Goal: Navigation & Orientation: Find specific page/section

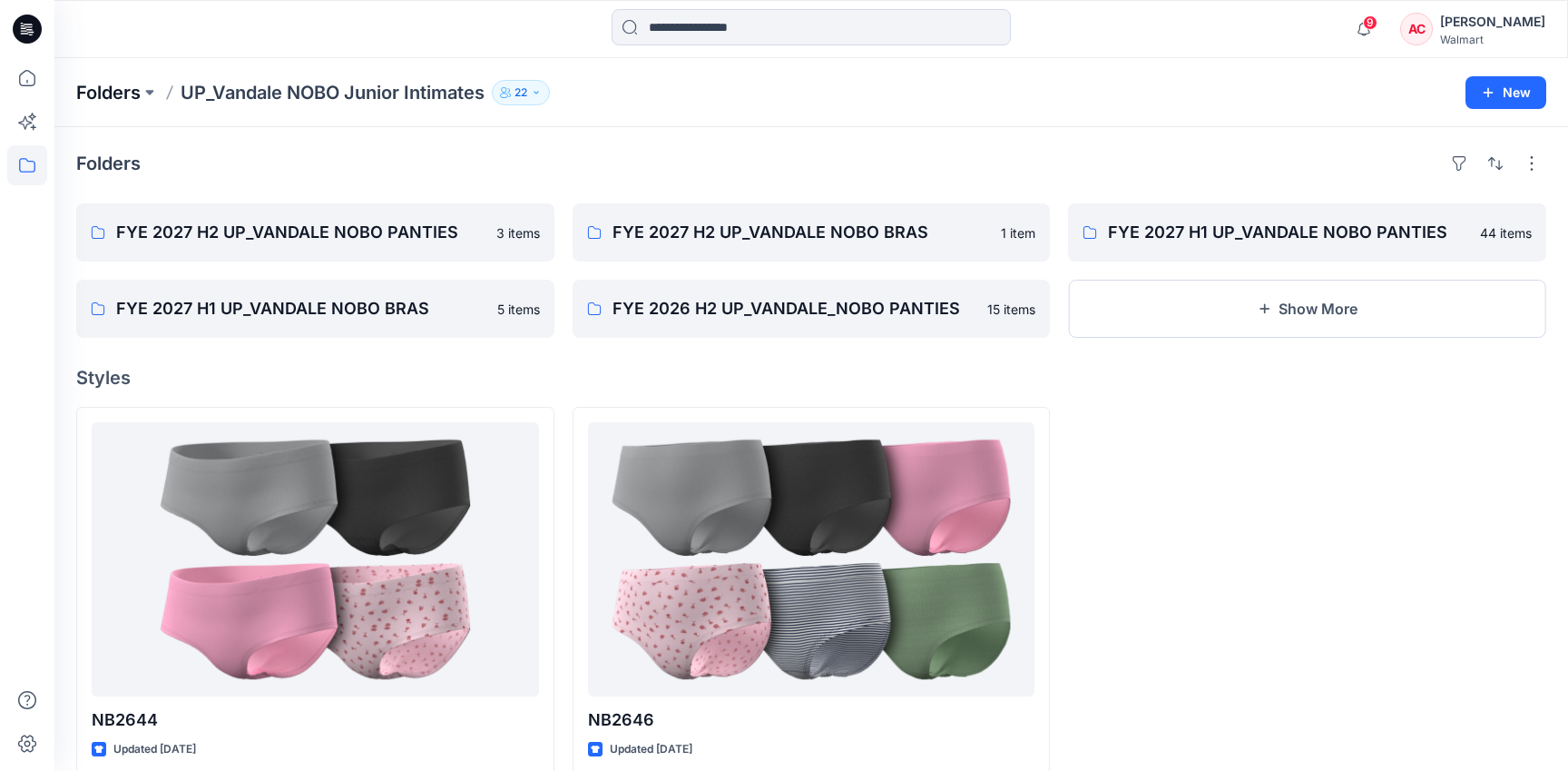
click at [109, 98] on p "Folders" at bounding box center [109, 92] width 65 height 26
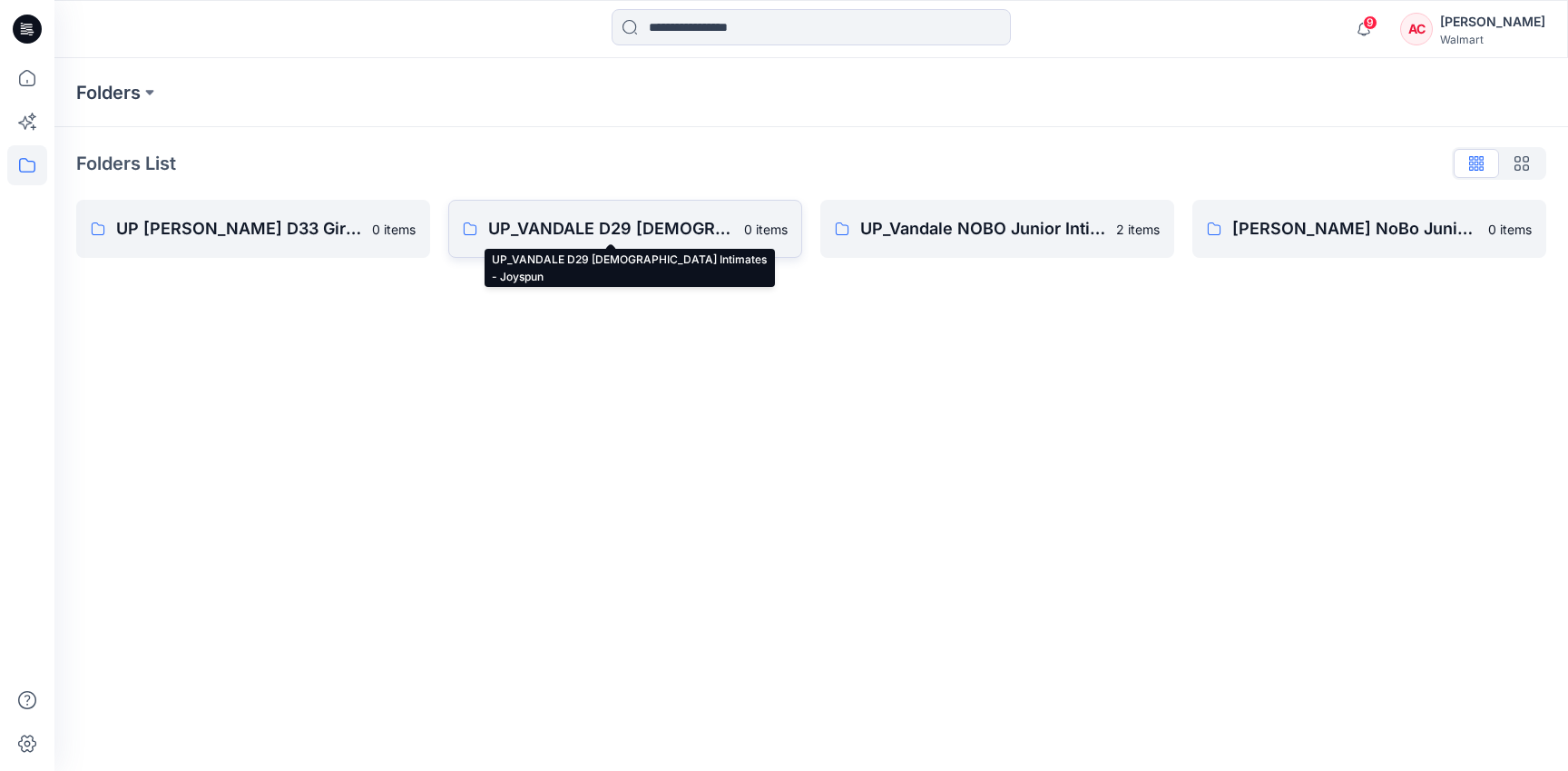
click at [500, 232] on p "UP_VANDALE D29 [DEMOGRAPHIC_DATA] Intimates - Joyspun" at bounding box center [610, 229] width 245 height 26
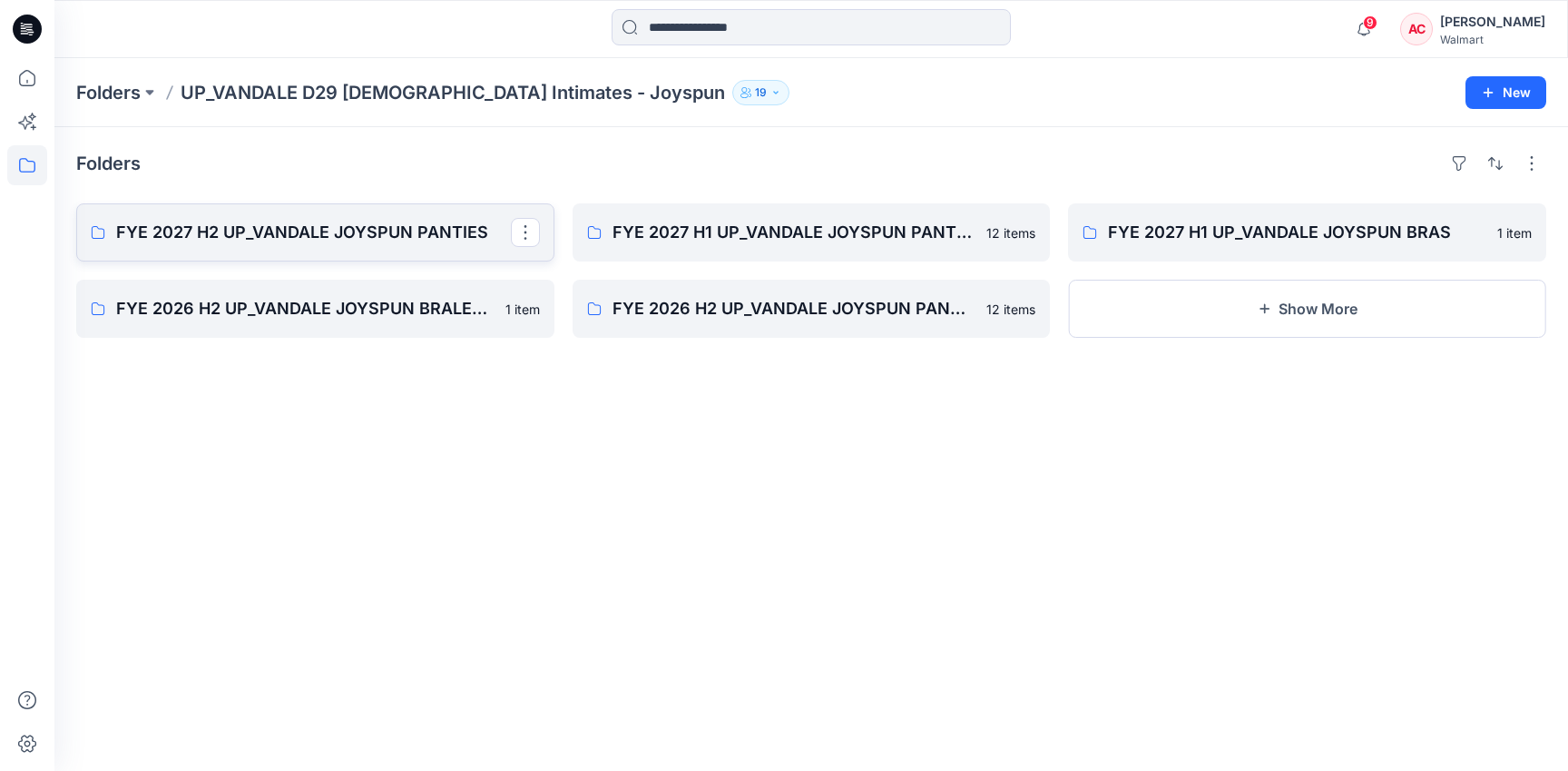
click at [431, 231] on p "FYE 2027 H2 UP_VANDALE JOYSPUN PANTIES" at bounding box center [314, 232] width 395 height 26
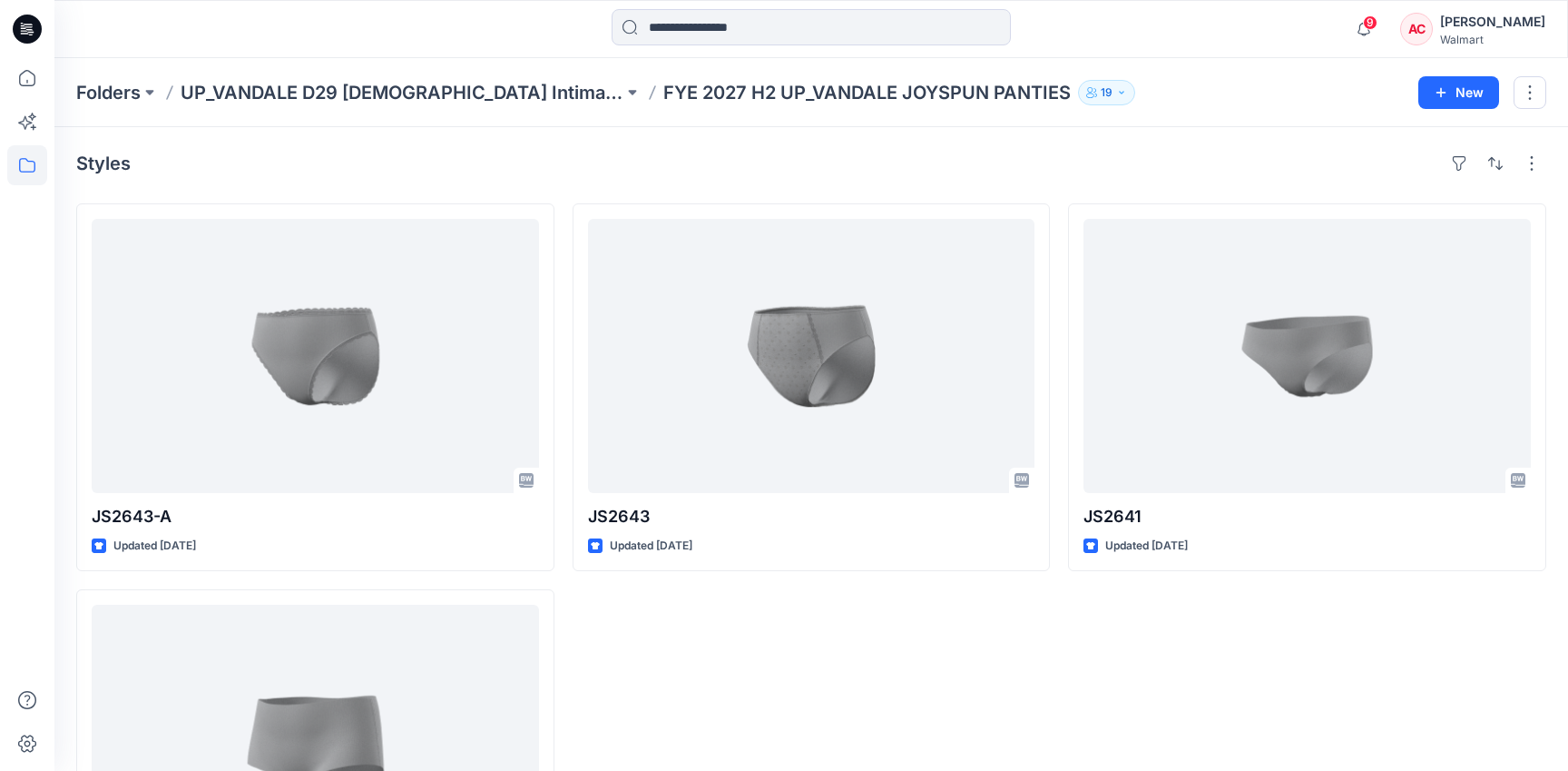
click at [421, 76] on div "Folders UP_VANDALE D29 [DEMOGRAPHIC_DATA] Intimates - Joyspun FYE 2027 H2 UP_VA…" at bounding box center [811, 92] width 1514 height 69
click at [422, 110] on div "Folders UP_VANDALE D29 [DEMOGRAPHIC_DATA] Intimates - Joyspun FYE 2027 H2 UP_VA…" at bounding box center [811, 92] width 1514 height 69
click at [419, 98] on p "UP_VANDALE D29 [DEMOGRAPHIC_DATA] Intimates - Joyspun" at bounding box center [402, 92] width 443 height 26
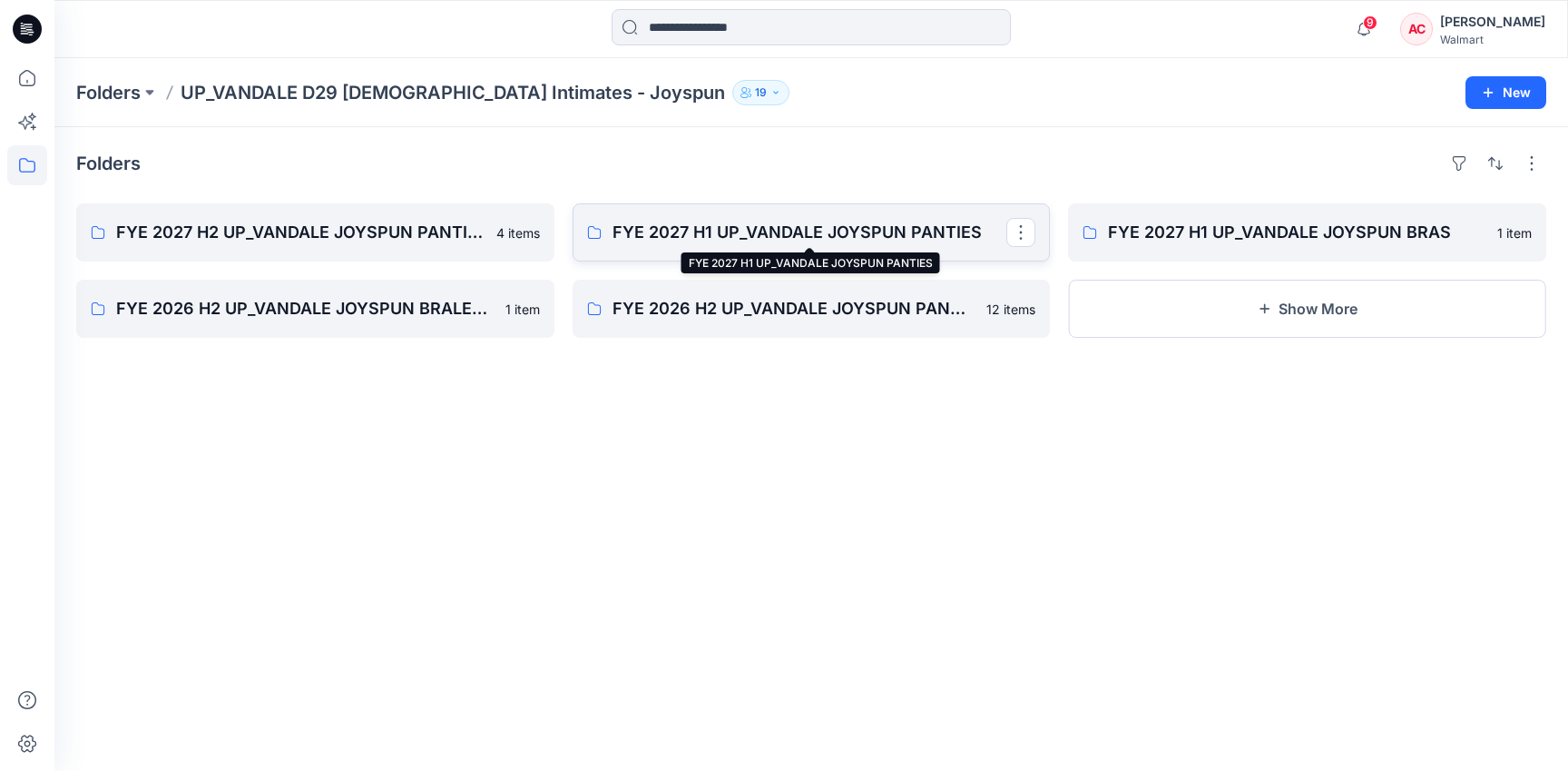
click at [865, 234] on p "FYE 2027 H1 UP_VANDALE JOYSPUN PANTIES" at bounding box center [810, 232] width 395 height 26
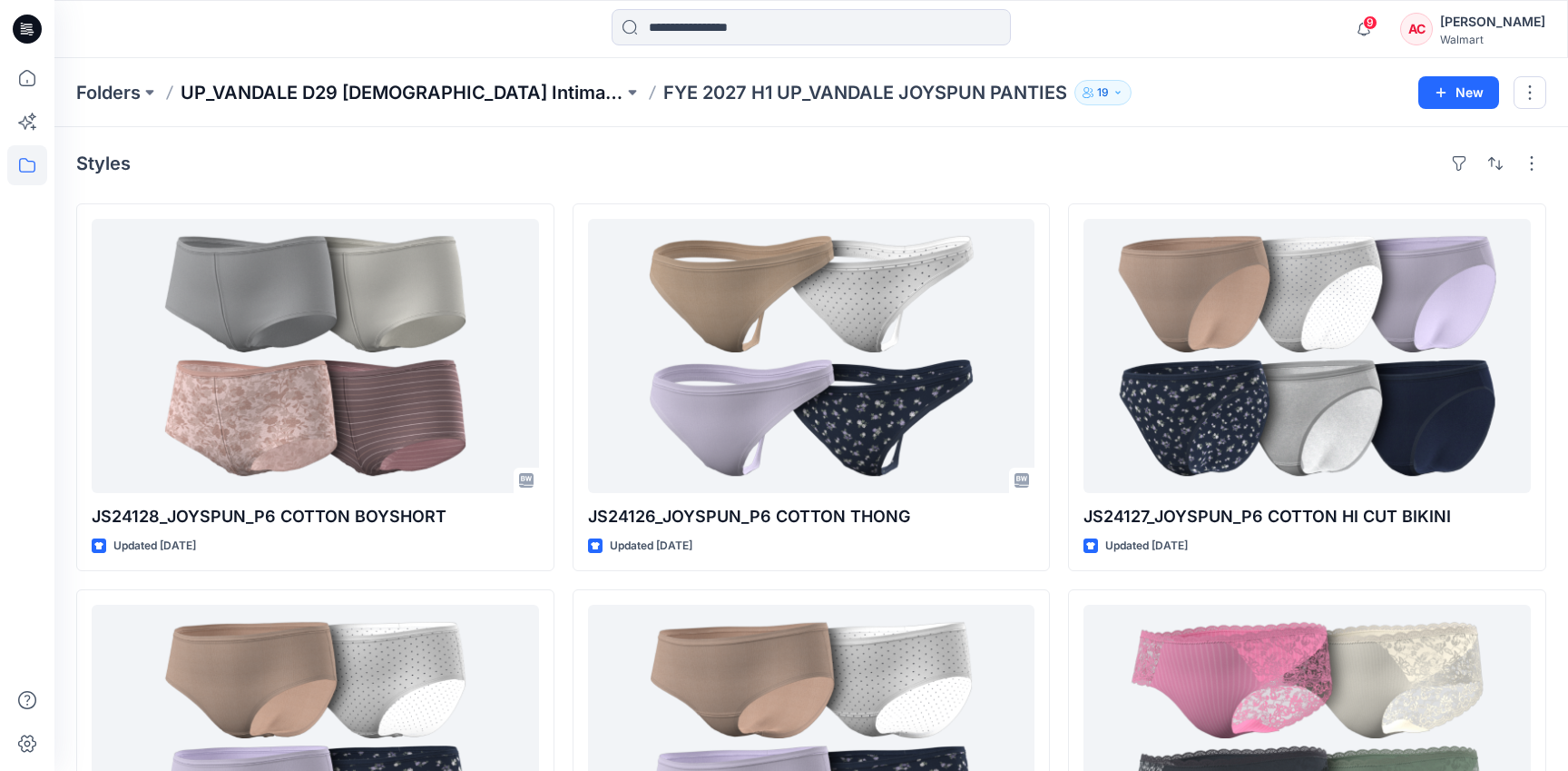
click at [413, 88] on p "UP_VANDALE D29 [DEMOGRAPHIC_DATA] Intimates - Joyspun" at bounding box center [402, 92] width 443 height 26
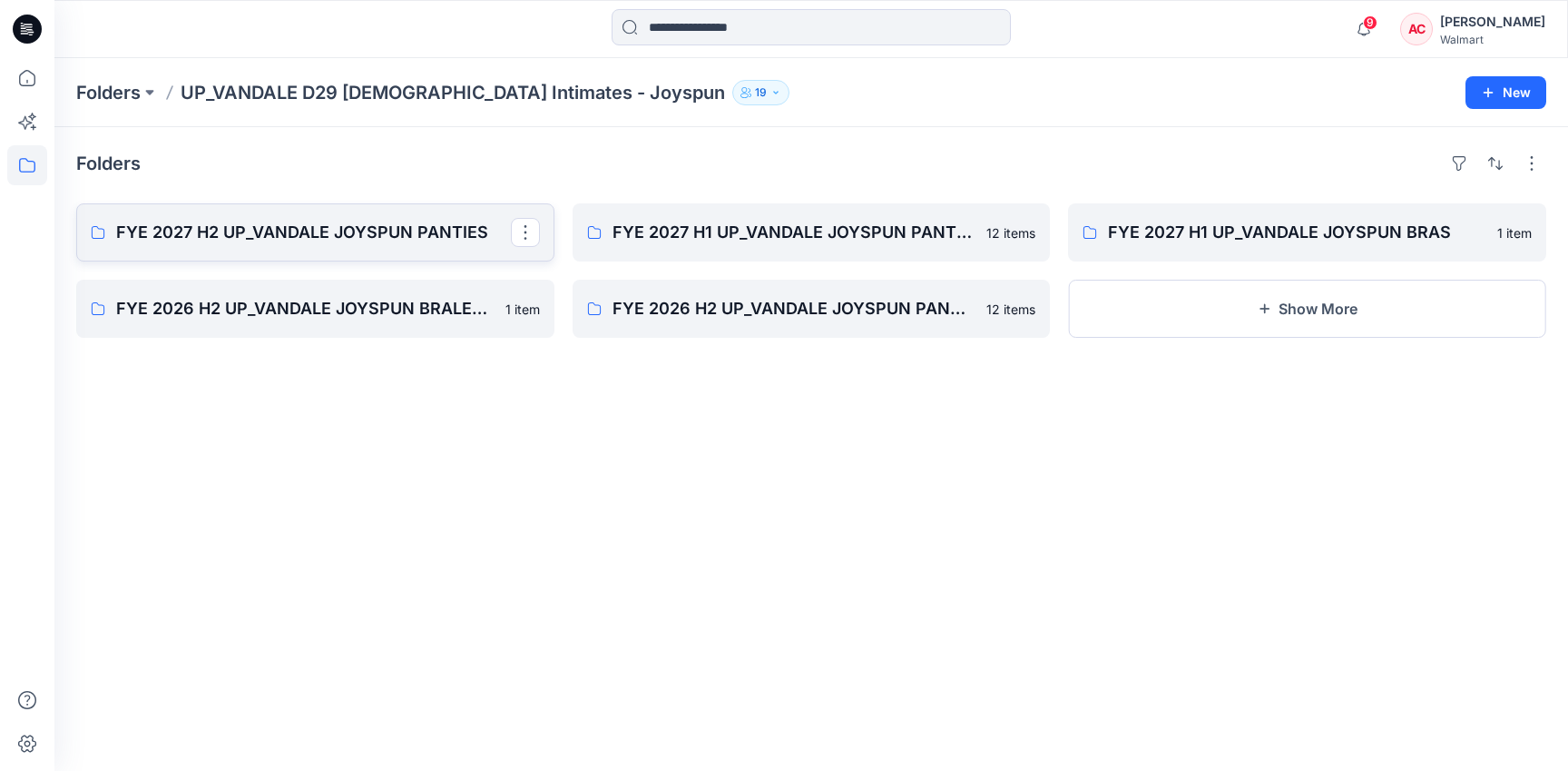
click at [373, 243] on p "FYE 2027 H2 UP_VANDALE JOYSPUN PANTIES" at bounding box center [314, 232] width 395 height 26
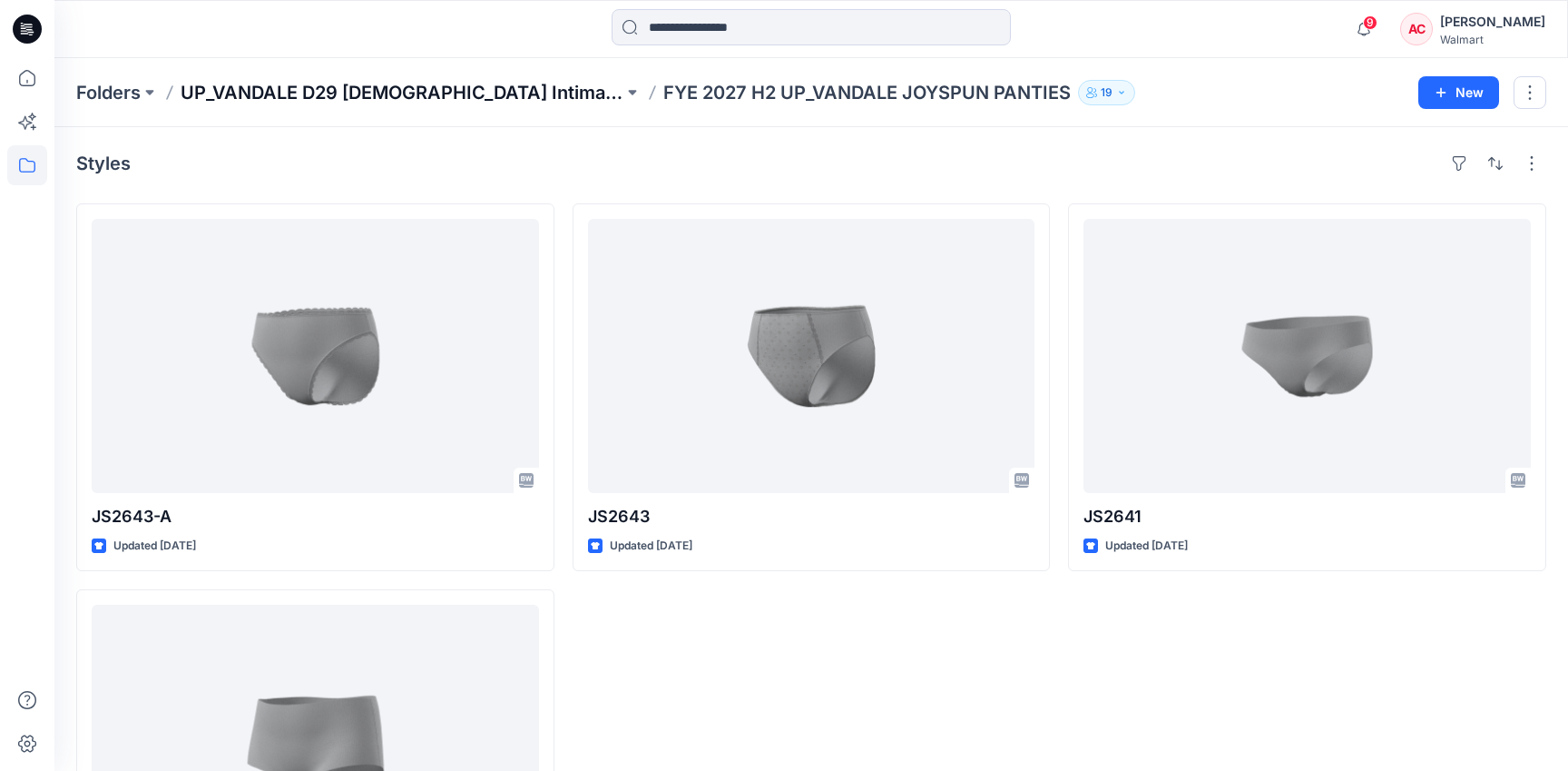
click at [475, 98] on p "UP_VANDALE D29 [DEMOGRAPHIC_DATA] Intimates - Joyspun" at bounding box center [402, 92] width 443 height 26
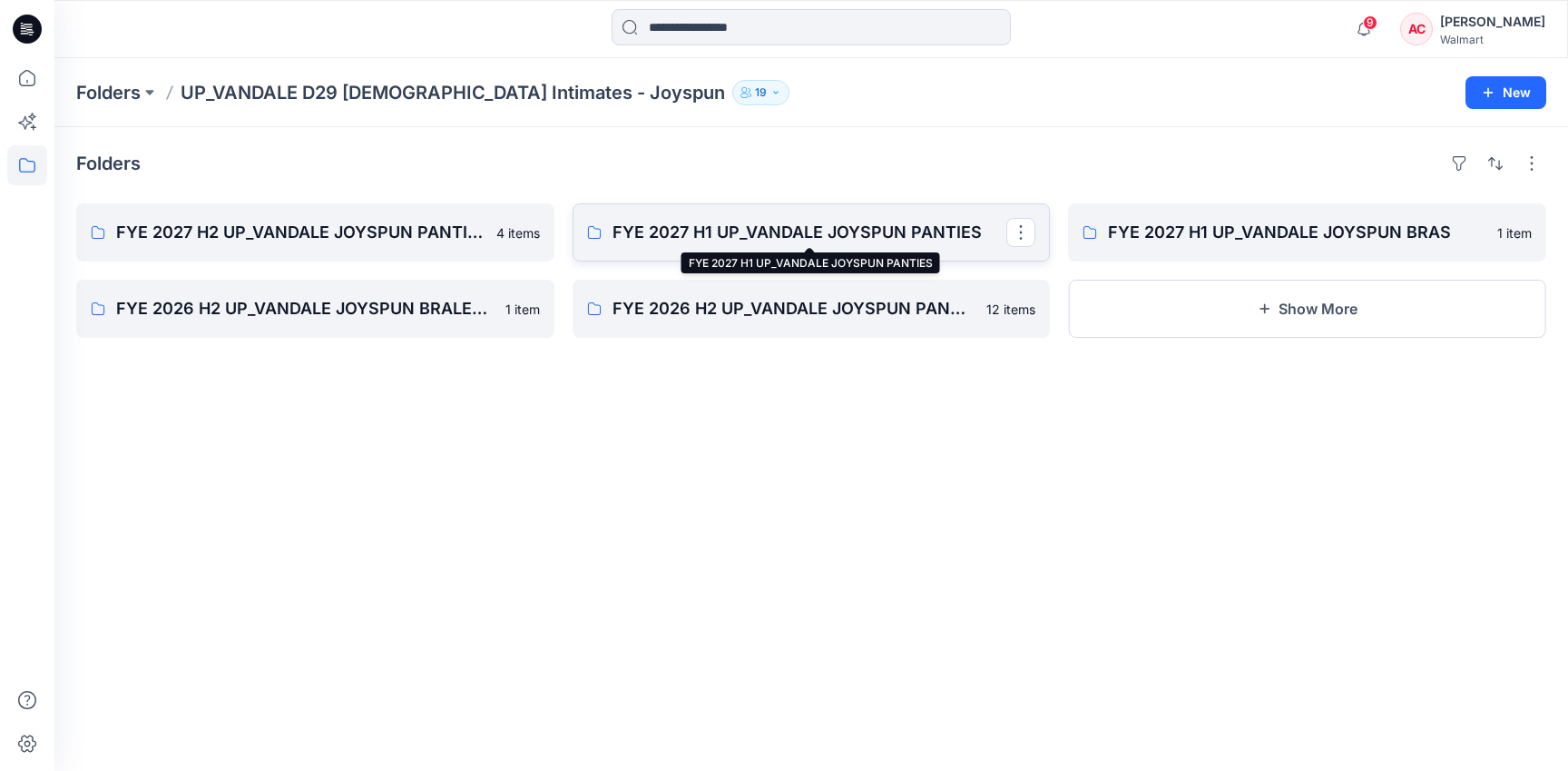
click at [896, 230] on p "FYE 2027 H1 UP_VANDALE JOYSPUN PANTIES" at bounding box center [810, 232] width 395 height 26
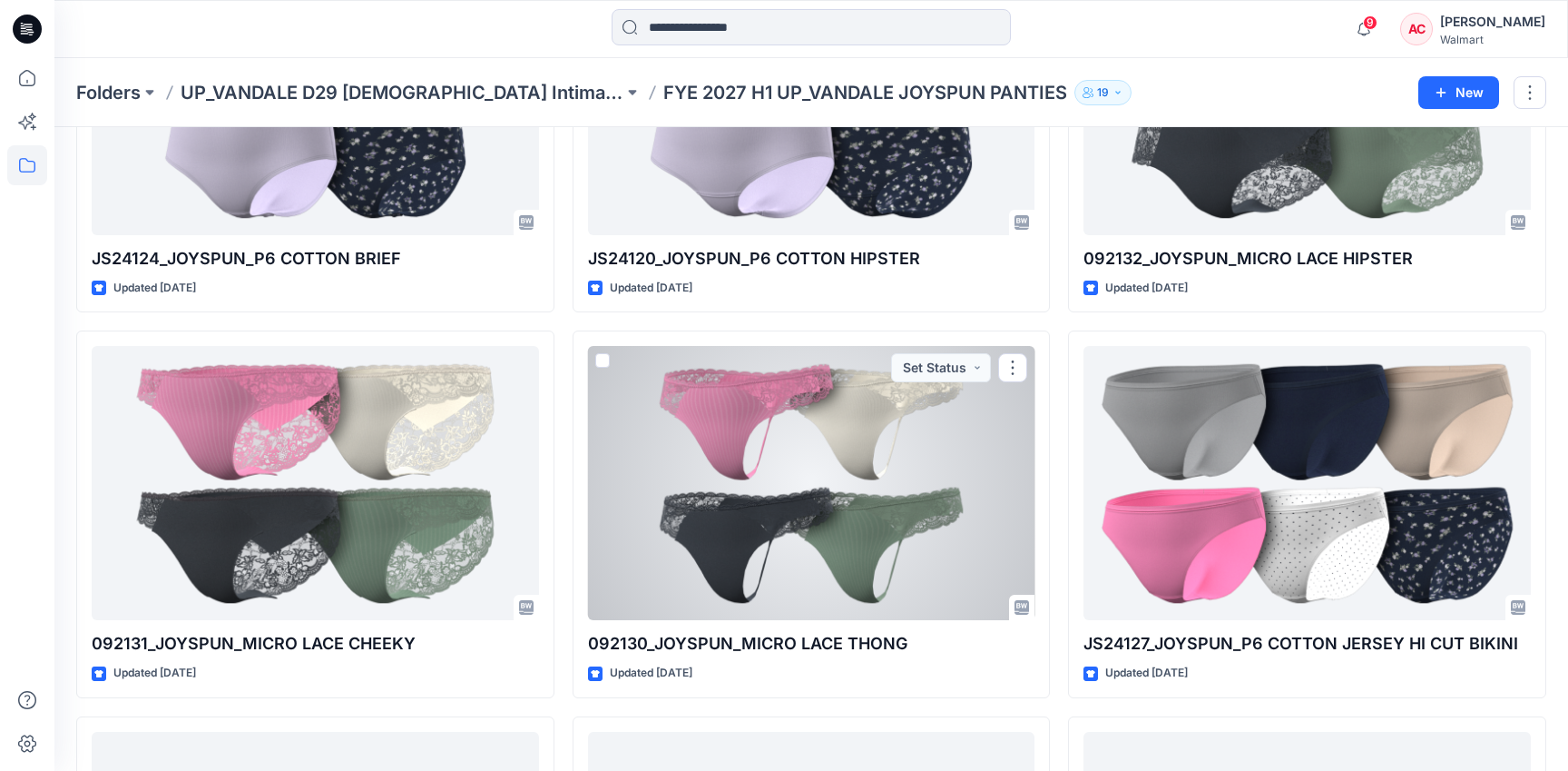
scroll to position [647, 0]
